Goal: Task Accomplishment & Management: Manage account settings

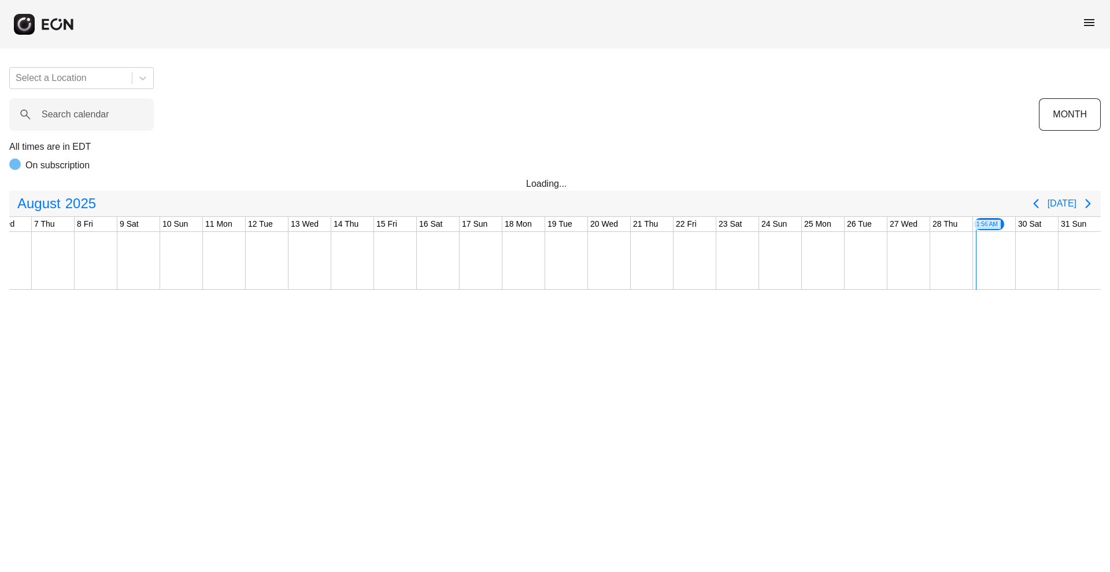
click at [1090, 17] on span "menu" at bounding box center [1090, 23] width 14 height 14
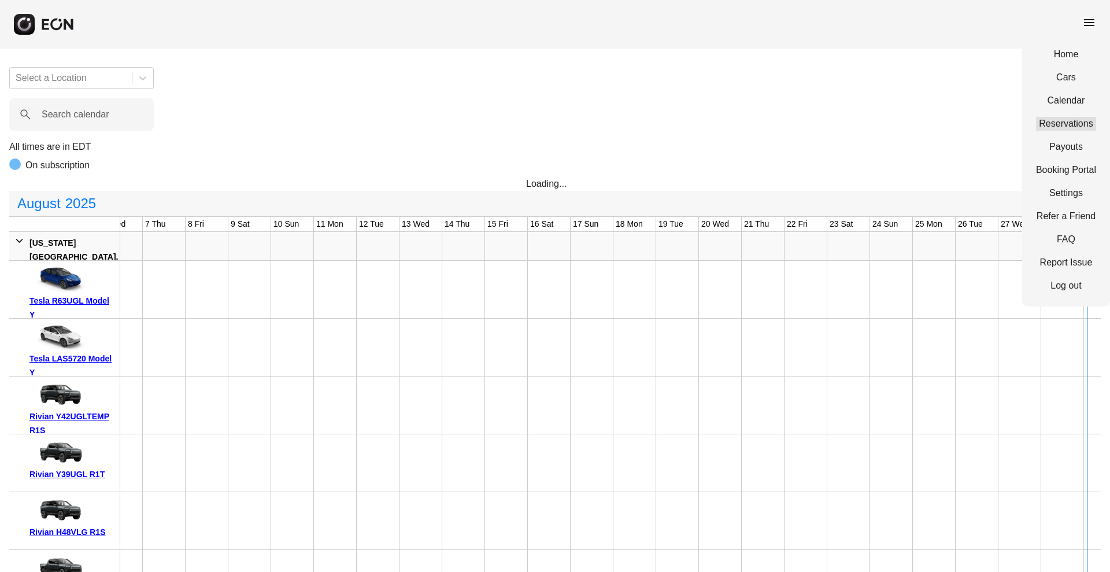
click at [1060, 126] on link "Reservations" at bounding box center [1066, 124] width 60 height 14
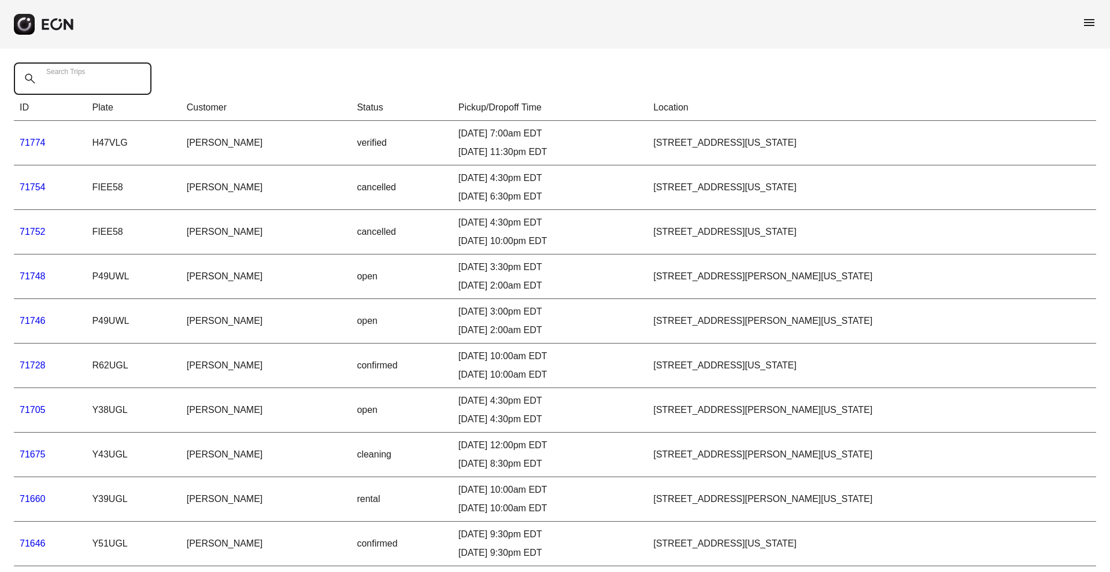
click at [101, 82] on Trips "Search Trips" at bounding box center [83, 78] width 138 height 32
paste Trips "*****"
type Trips "*****"
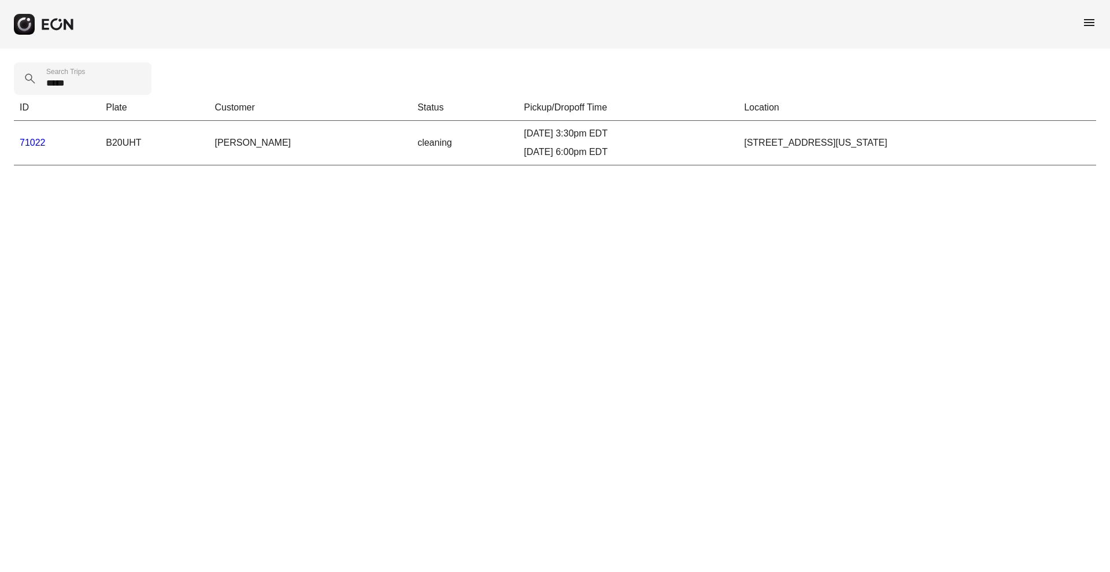
click at [32, 141] on link "71022" at bounding box center [33, 143] width 26 height 10
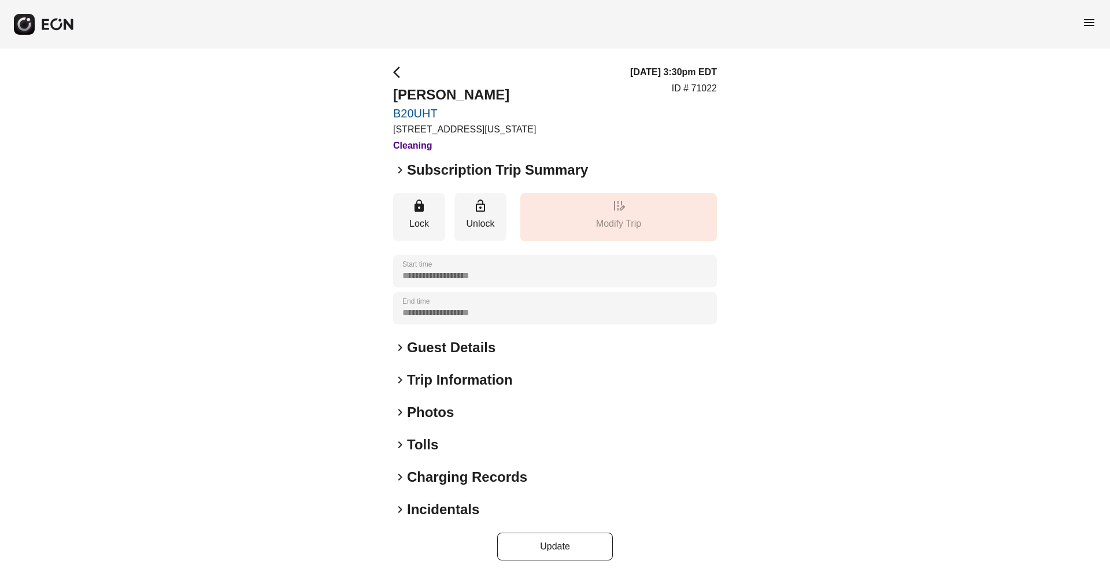
scroll to position [5, 0]
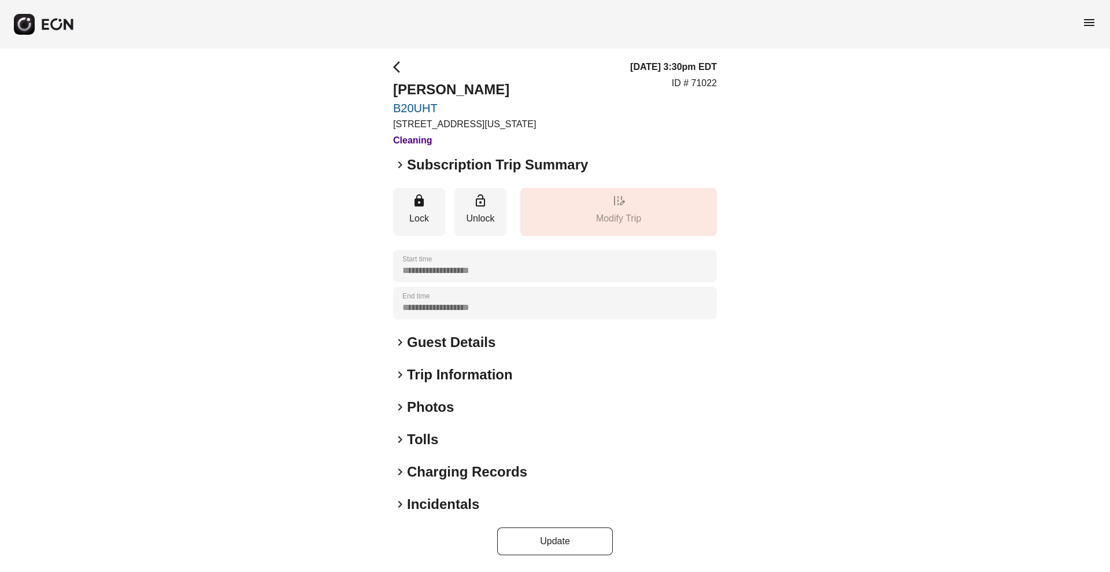
click at [425, 438] on h2 "Tolls" at bounding box center [422, 439] width 31 height 19
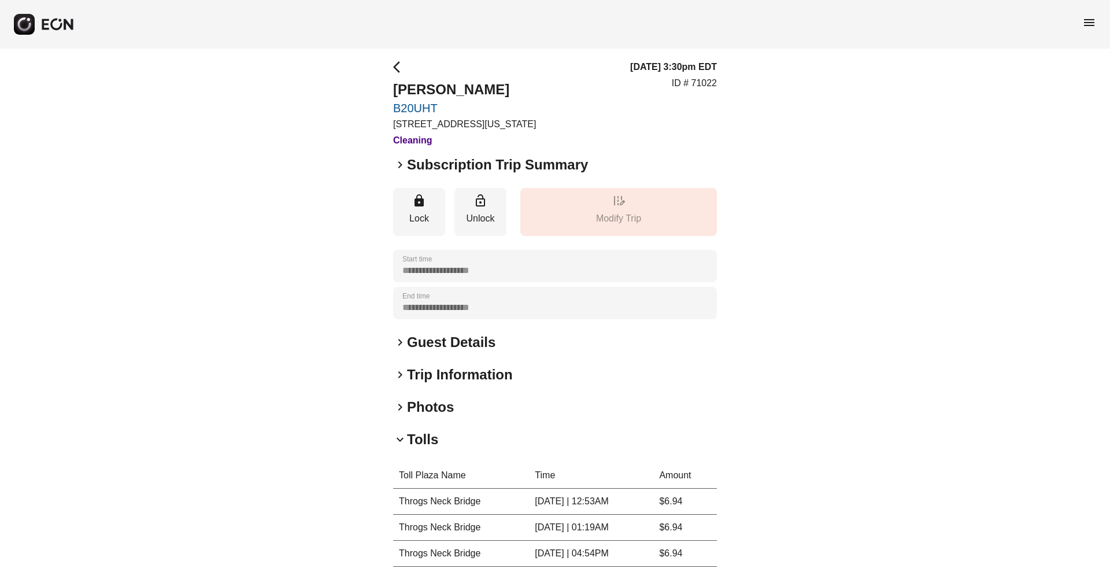
scroll to position [197, 0]
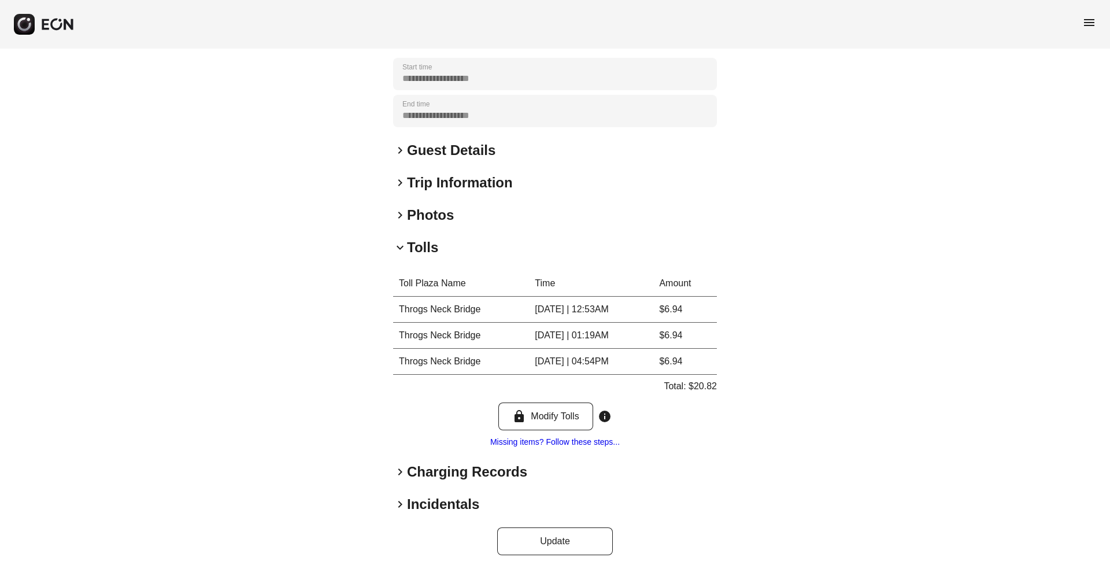
click at [416, 467] on h2 "Charging Records" at bounding box center [467, 472] width 120 height 19
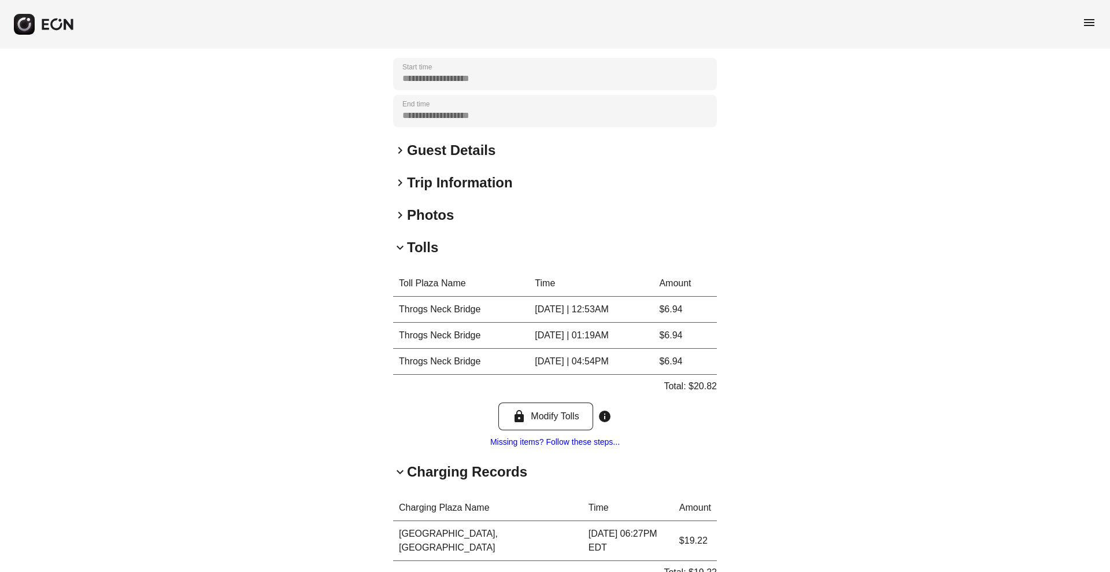
scroll to position [337, 0]
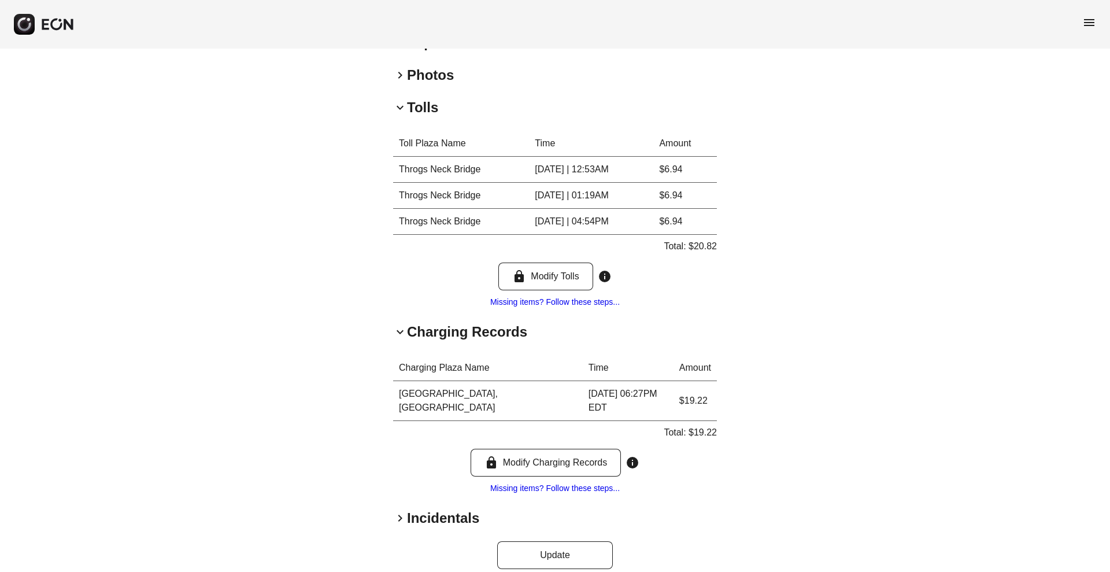
click at [708, 426] on p "Total: $19.22" at bounding box center [690, 433] width 53 height 14
copy p "19.22"
click at [699, 242] on p "Total: $20.82" at bounding box center [690, 246] width 53 height 14
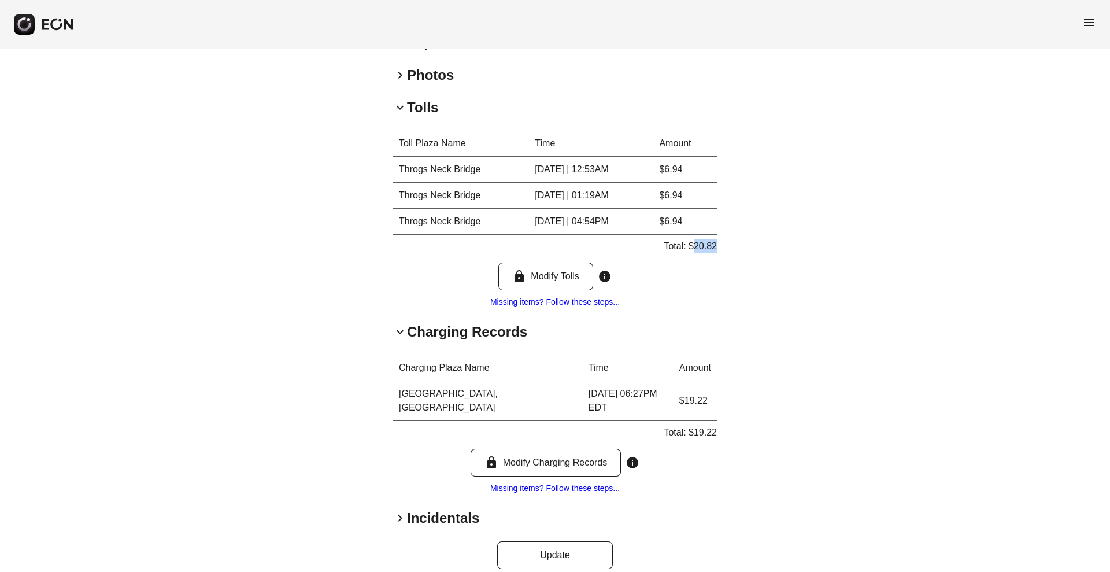
copy p "20.82"
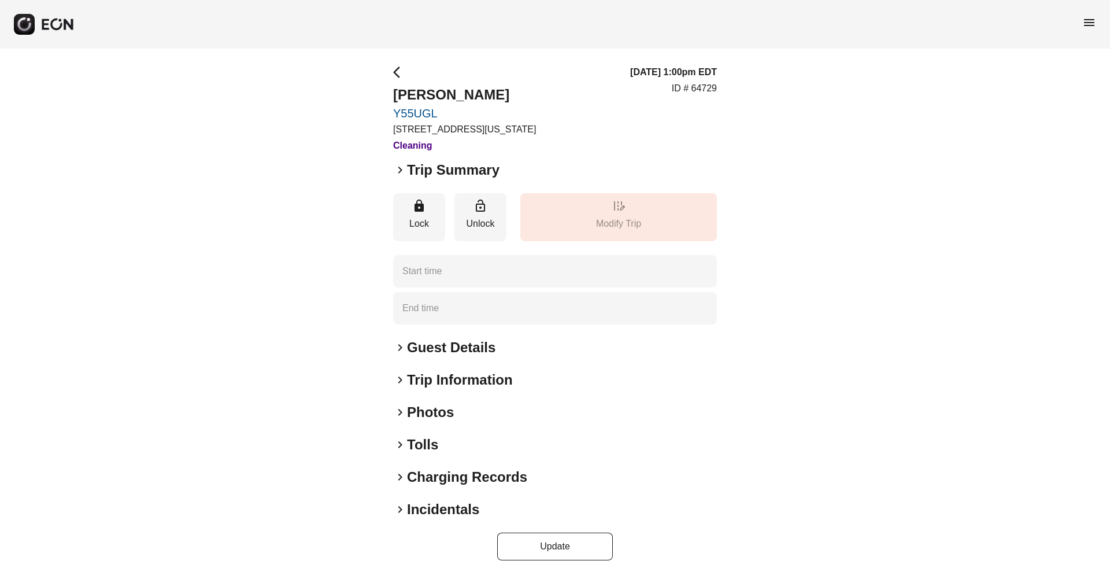
type time "**********"
click at [427, 439] on h2 "Tolls" at bounding box center [422, 445] width 31 height 19
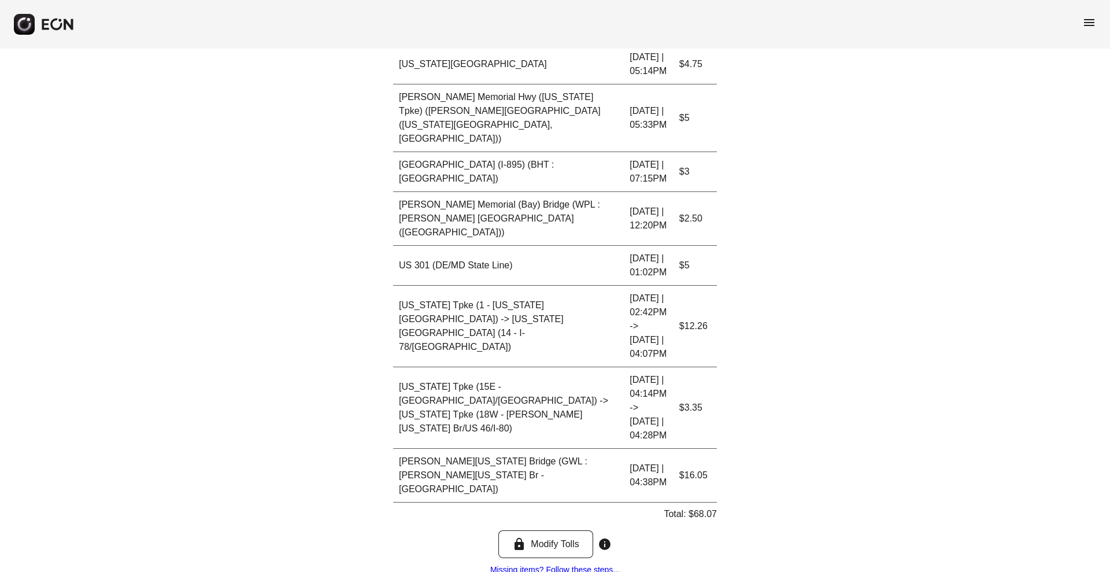
scroll to position [792, 0]
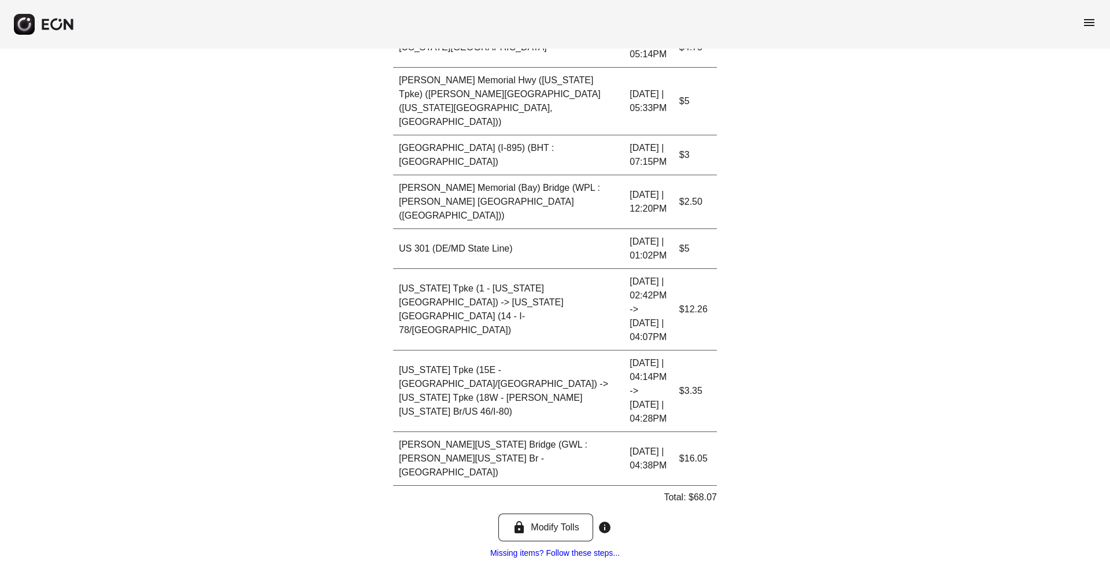
click at [426, 571] on h2 "Charging Records" at bounding box center [467, 583] width 120 height 19
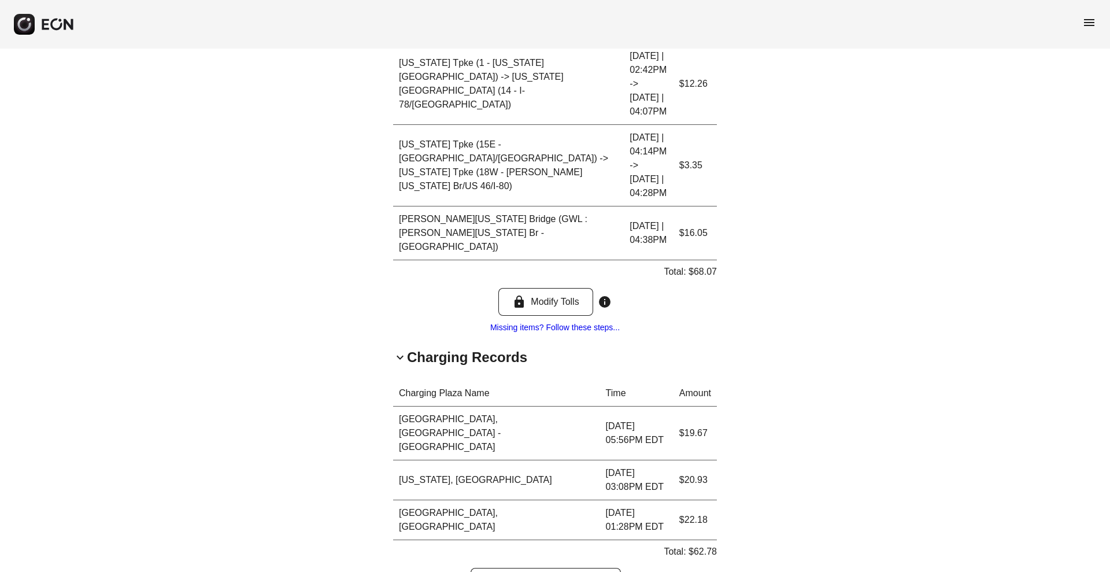
scroll to position [1026, 0]
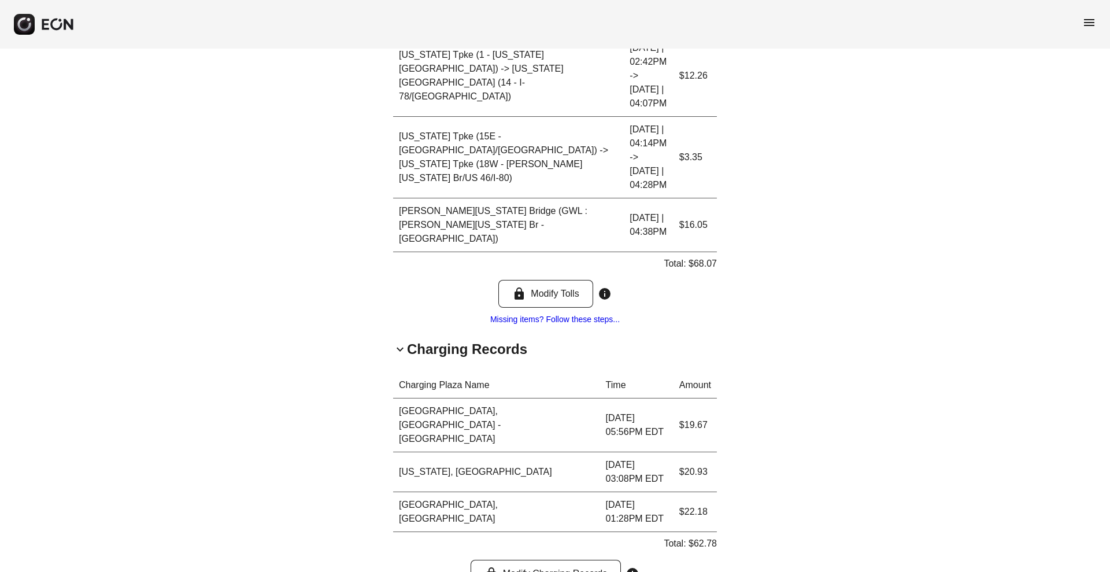
click at [702, 537] on p "Total: $62.78" at bounding box center [690, 544] width 53 height 14
copy p "62.78"
click at [702, 537] on p "Total: $62.78" at bounding box center [690, 544] width 53 height 14
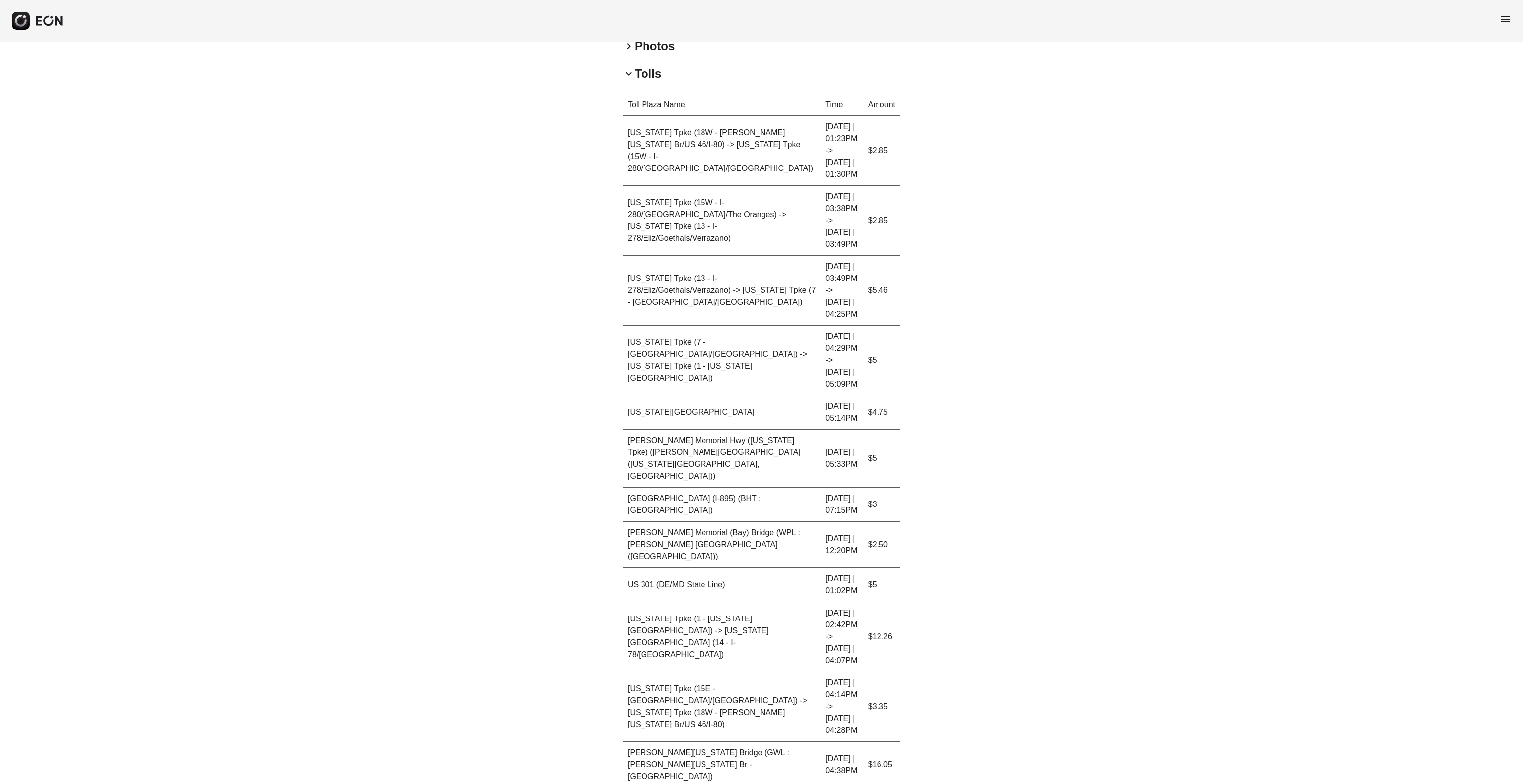
scroll to position [309, 0]
click at [951, 182] on div "**********" at bounding box center [761, 450] width 1523 height 1434
click at [880, 489] on p "Total: $68.07" at bounding box center [877, 796] width 45 height 12
copy p "68.07"
